Goal: Task Accomplishment & Management: Use online tool/utility

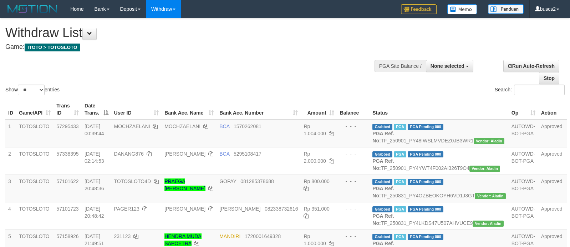
select select
select select "**"
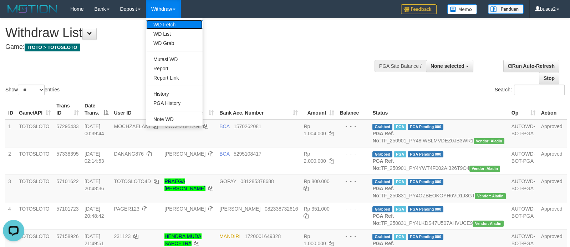
click at [175, 23] on link "WD Fetch" at bounding box center [174, 24] width 56 height 9
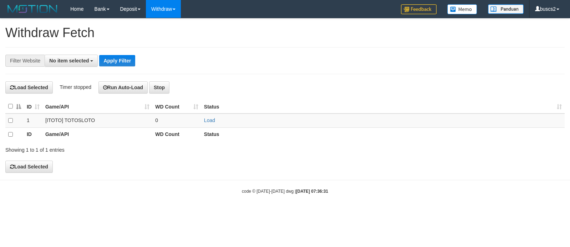
select select
click at [15, 122] on td at bounding box center [14, 121] width 19 height 15
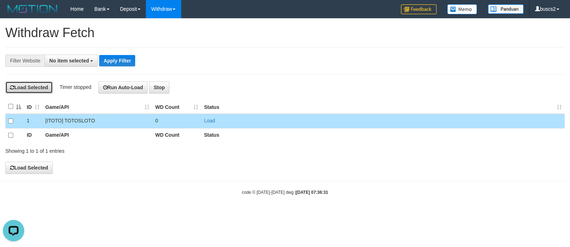
click at [32, 82] on button "Load Selected" at bounding box center [28, 87] width 47 height 12
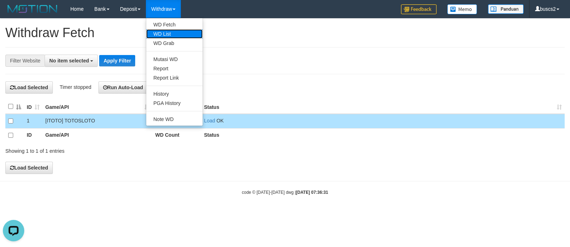
click at [170, 30] on link "WD List" at bounding box center [174, 33] width 56 height 9
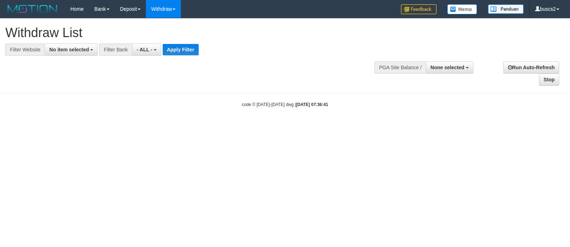
select select
click at [80, 49] on span "No item selected" at bounding box center [69, 50] width 40 height 6
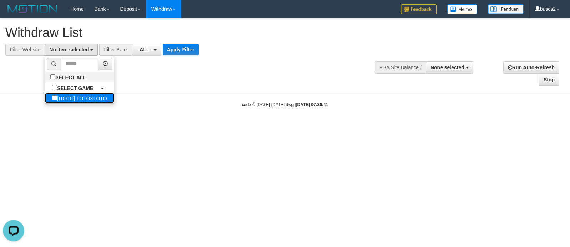
click at [77, 100] on link "[ITOTO] TOTOSLOTO" at bounding box center [79, 98] width 69 height 10
drag, startPoint x: 75, startPoint y: 99, endPoint x: 73, endPoint y: 96, distance: 3.7
click at [74, 99] on label "[ITOTO] TOTOSLOTO" at bounding box center [79, 98] width 69 height 10
select select "****"
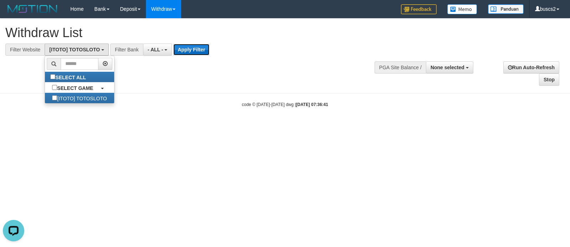
click at [185, 51] on button "Apply Filter" at bounding box center [191, 49] width 36 height 11
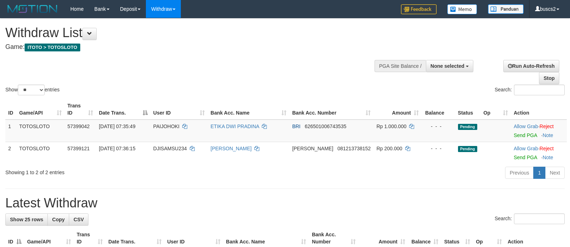
select select
select select "**"
click at [524, 134] on link "Send PGA" at bounding box center [524, 135] width 23 height 6
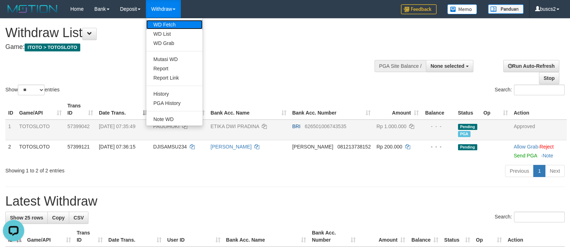
click at [167, 22] on link "WD Fetch" at bounding box center [174, 24] width 56 height 9
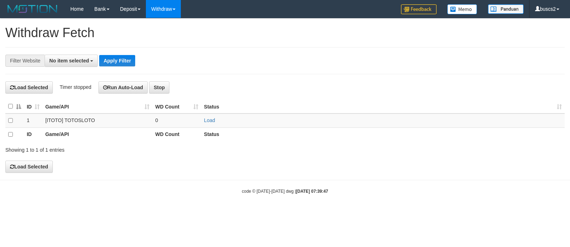
select select
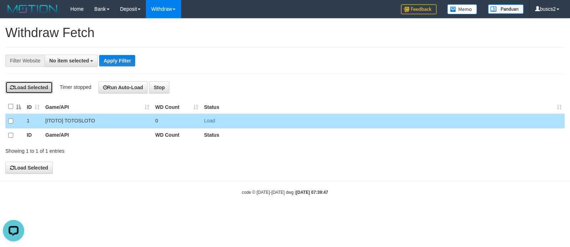
click at [33, 88] on button "Load Selected" at bounding box center [28, 87] width 47 height 12
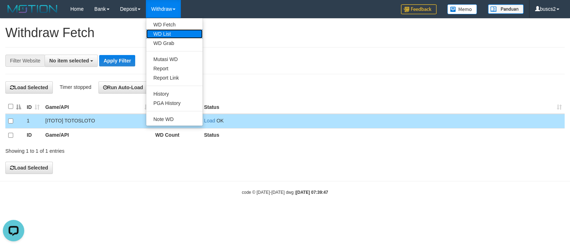
click at [173, 30] on link "WD List" at bounding box center [174, 33] width 56 height 9
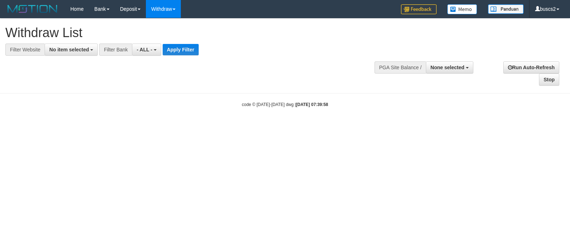
select select
click at [82, 54] on button "No item selected" at bounding box center [71, 50] width 53 height 12
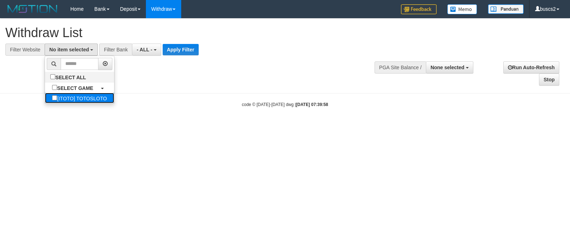
click at [58, 97] on label "[ITOTO] TOTOSLOTO" at bounding box center [79, 98] width 69 height 10
select select "****"
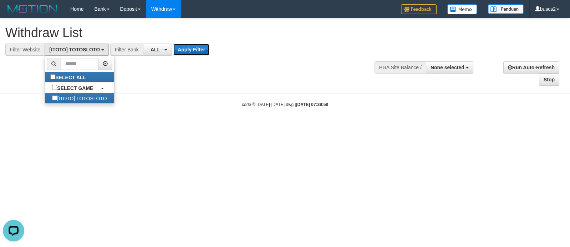
click at [189, 53] on button "Apply Filter" at bounding box center [191, 49] width 36 height 11
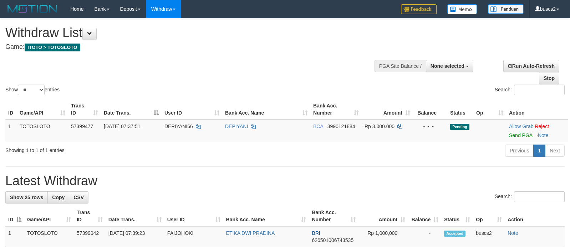
select select
select select "**"
click at [523, 136] on link "Send PGA" at bounding box center [520, 135] width 23 height 6
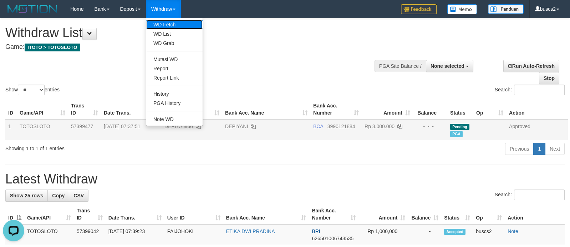
click at [173, 22] on link "WD Fetch" at bounding box center [174, 24] width 56 height 9
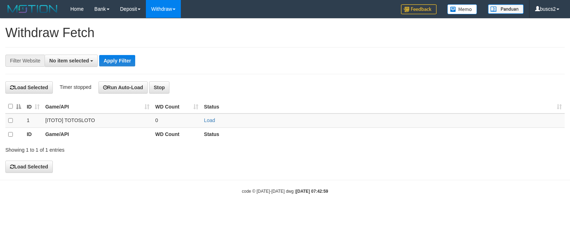
select select
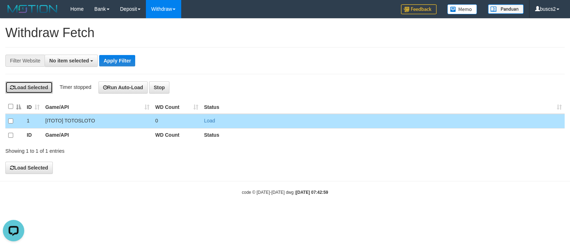
click at [37, 91] on button "Load Selected" at bounding box center [28, 87] width 47 height 12
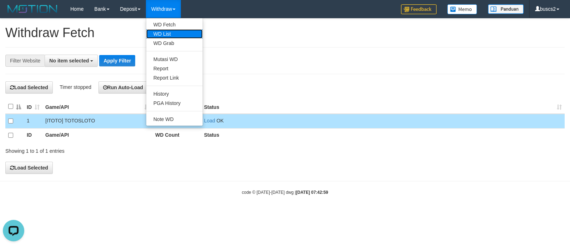
click at [174, 35] on link "WD List" at bounding box center [174, 33] width 56 height 9
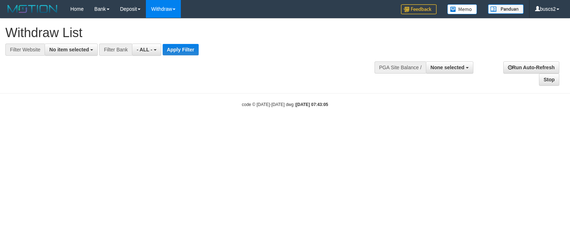
select select
click at [75, 51] on span "No item selected" at bounding box center [69, 50] width 40 height 6
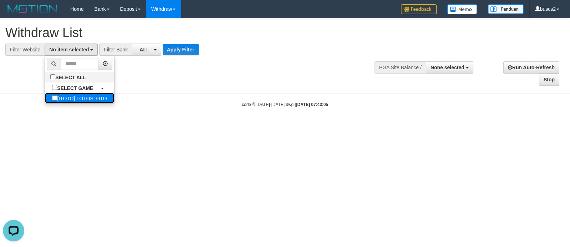
click at [59, 94] on label "[ITOTO] TOTOSLOTO" at bounding box center [79, 98] width 69 height 10
select select "****"
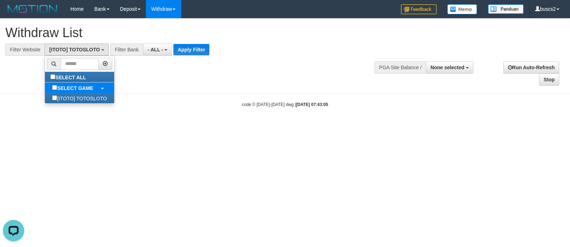
scroll to position [6, 0]
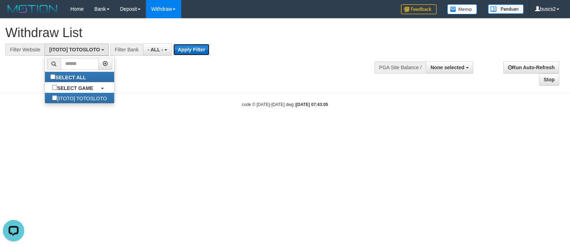
click at [201, 47] on button "Apply Filter" at bounding box center [191, 49] width 36 height 11
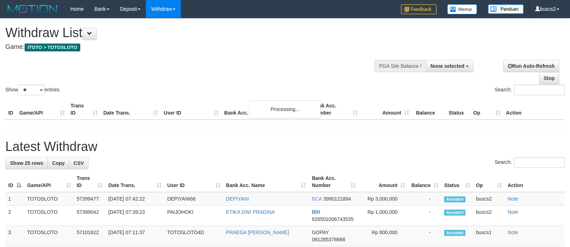
select select
select select "**"
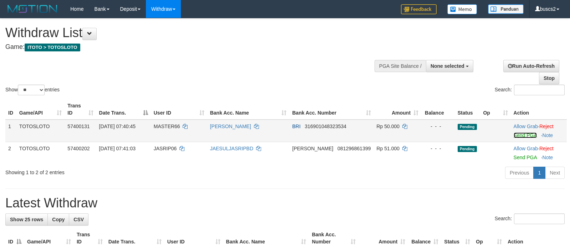
click at [518, 137] on link "Send PGA" at bounding box center [524, 135] width 23 height 6
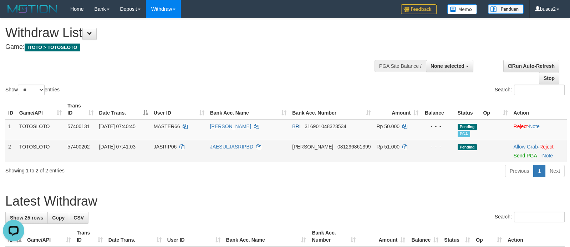
click at [520, 152] on td "Allow Grab · Reject Send PGA · Note" at bounding box center [539, 151] width 56 height 22
click at [520, 154] on link "Send PGA" at bounding box center [524, 156] width 23 height 6
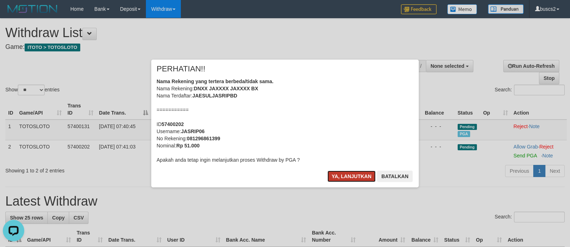
click at [334, 175] on button "Ya, lanjutkan" at bounding box center [351, 175] width 48 height 11
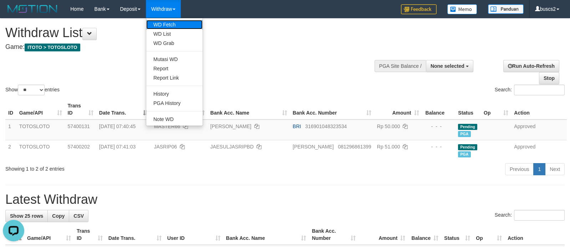
click at [167, 25] on link "WD Fetch" at bounding box center [174, 24] width 56 height 9
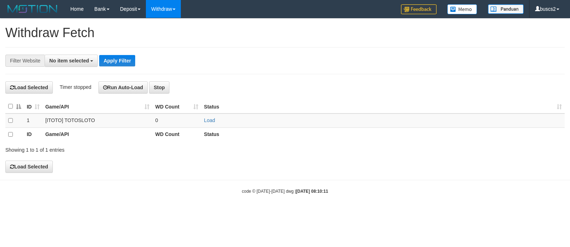
select select
click at [209, 123] on td "Load" at bounding box center [382, 121] width 363 height 15
click at [210, 121] on link "Load" at bounding box center [209, 121] width 11 height 6
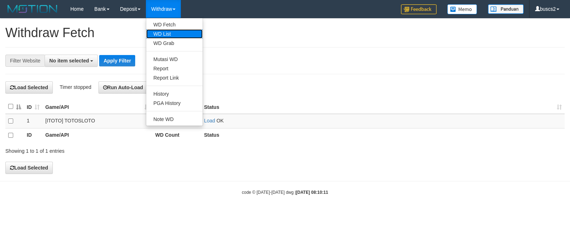
click at [170, 35] on link "WD List" at bounding box center [174, 33] width 56 height 9
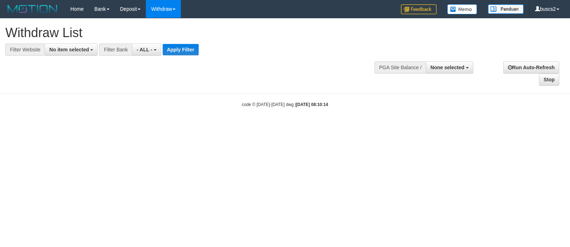
select select
click at [79, 59] on div "**********" at bounding box center [285, 52] width 570 height 67
click at [82, 55] on button "No item selected" at bounding box center [71, 50] width 53 height 12
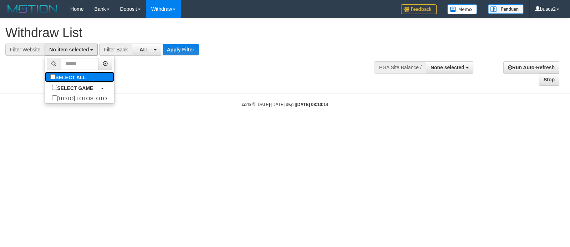
click at [55, 82] on label "SELECT ALL" at bounding box center [69, 77] width 48 height 10
select select "****"
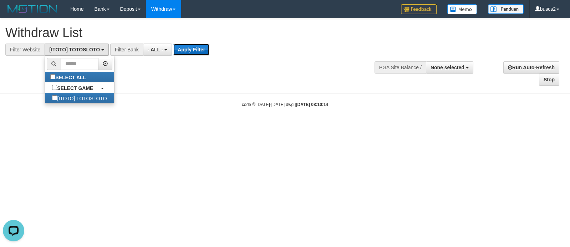
click at [205, 47] on button "Apply Filter" at bounding box center [191, 49] width 36 height 11
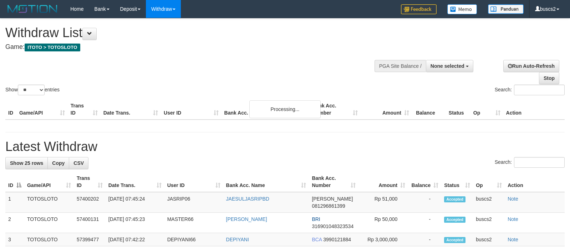
select select
select select "**"
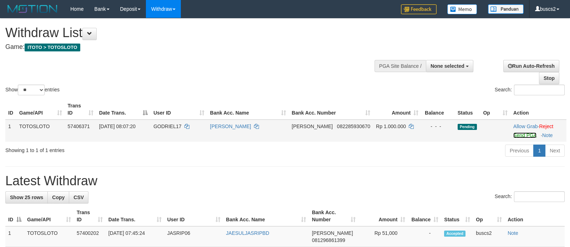
click at [513, 134] on link "Send PGA" at bounding box center [524, 135] width 23 height 6
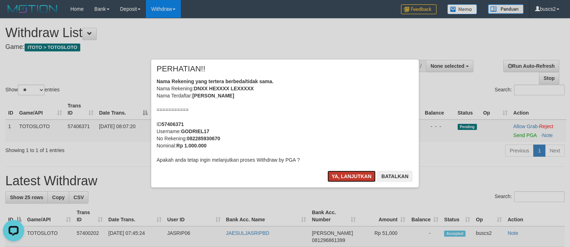
click at [363, 178] on button "Ya, lanjutkan" at bounding box center [351, 175] width 48 height 11
